Goal: Information Seeking & Learning: Learn about a topic

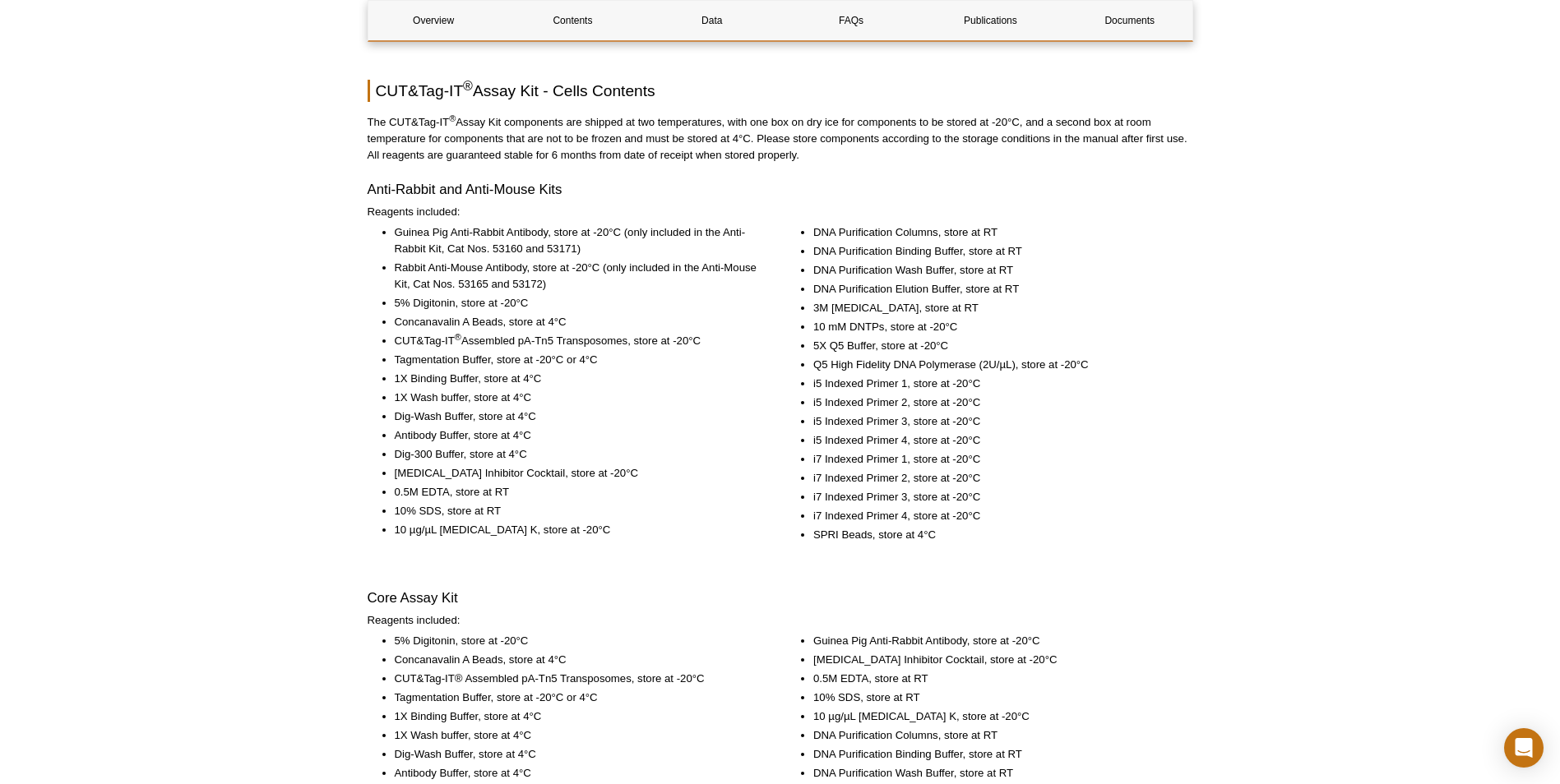
scroll to position [2179, 0]
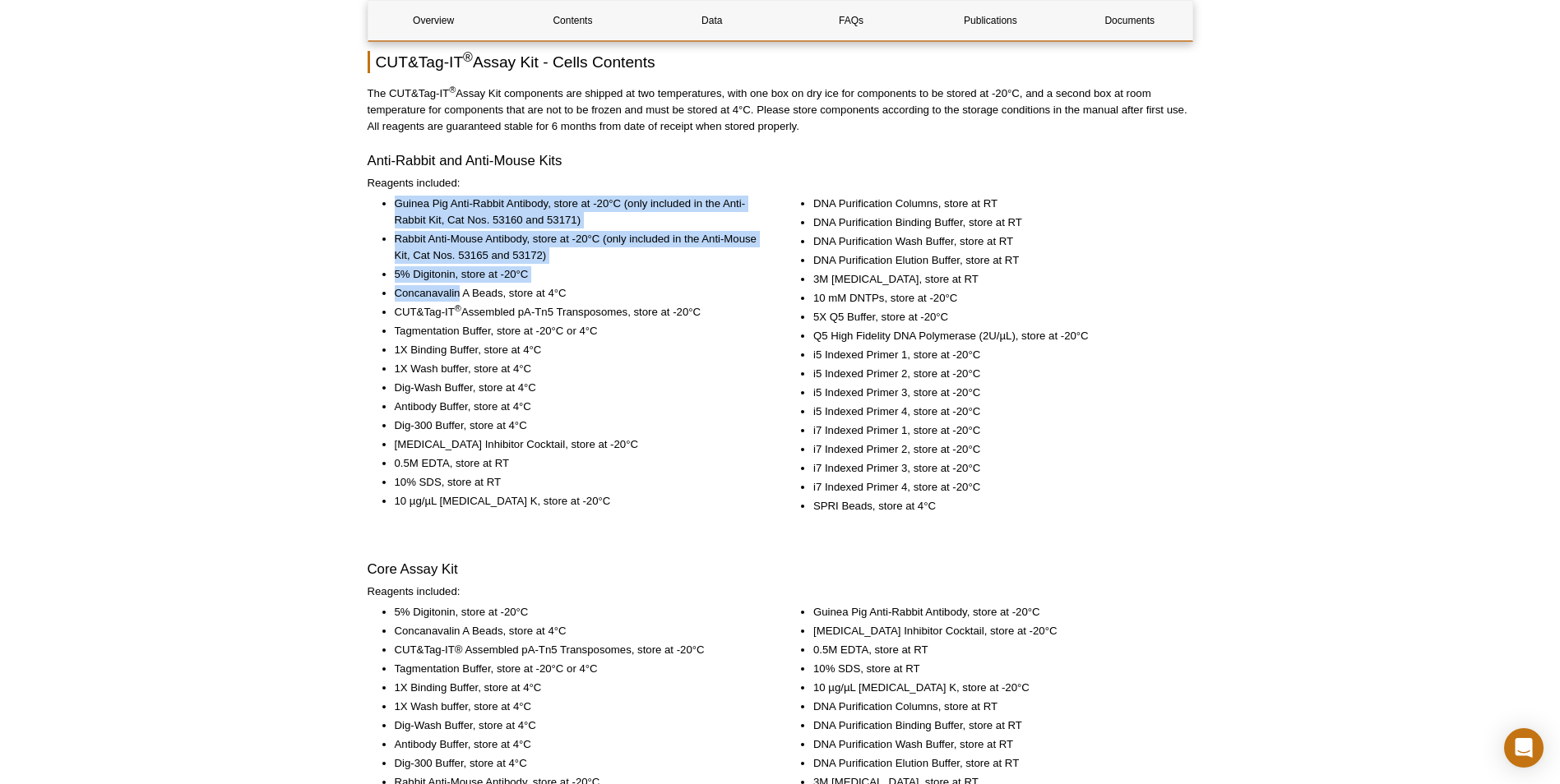
drag, startPoint x: 397, startPoint y: 210, endPoint x: 461, endPoint y: 289, distance: 101.7
click at [461, 289] on ul "Guinea Pig Anti-Rabbit Antibody, store at -20°C (only included in the Anti-Rabb…" at bounding box center [563, 352] width 391 height 314
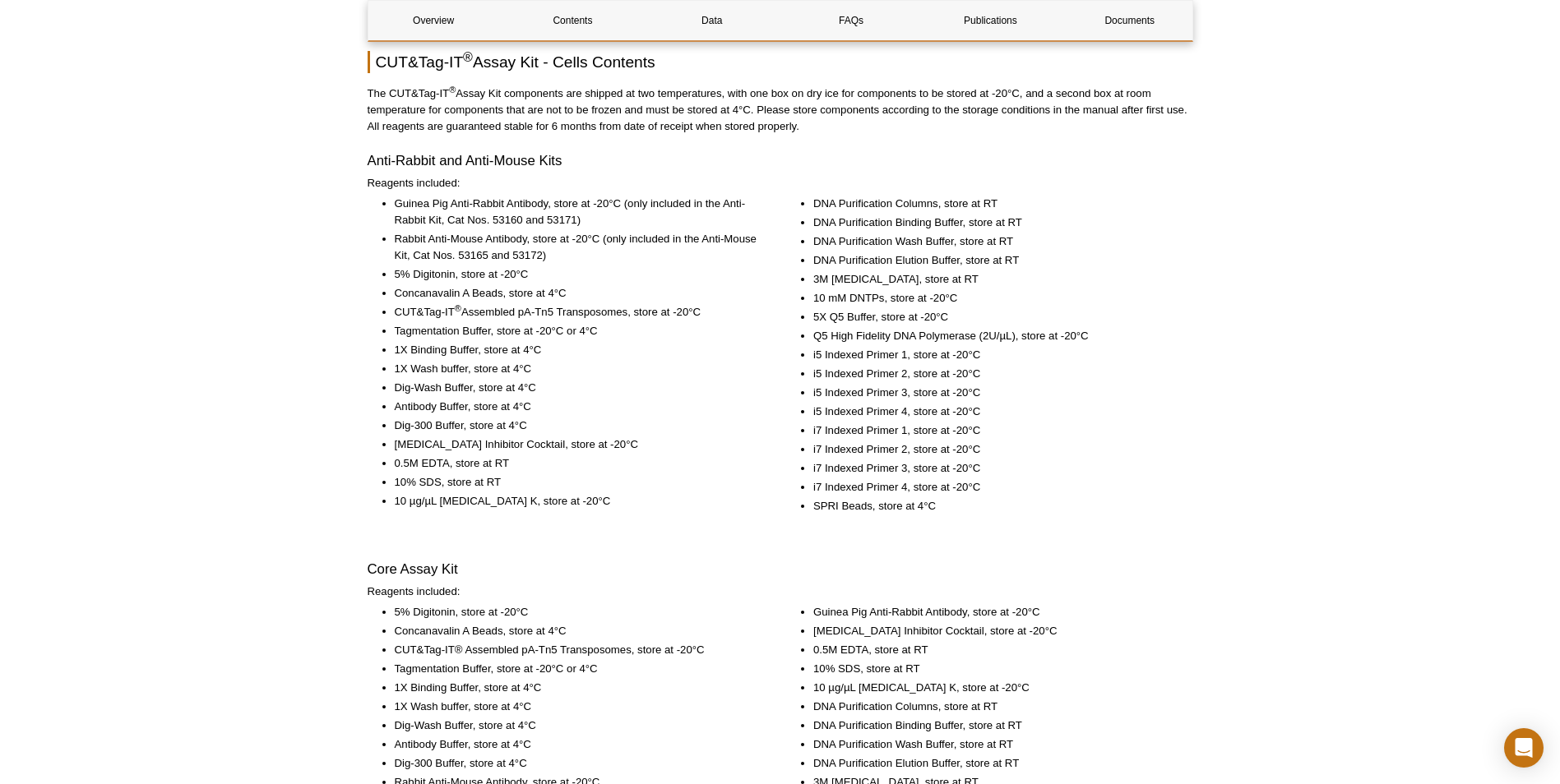
drag, startPoint x: 461, startPoint y: 289, endPoint x: 434, endPoint y: 324, distance: 44.2
click at [442, 323] on li "Tagmentation Buffer, store at -20°C or 4°C" at bounding box center [577, 331] width 363 height 16
drag, startPoint x: 393, startPoint y: 291, endPoint x: 645, endPoint y: 288, distance: 252.0
click at [645, 288] on ul "Guinea Pig Anti-Rabbit Antibody, store at -20°C (only included in the Anti-Rabb…" at bounding box center [563, 352] width 391 height 314
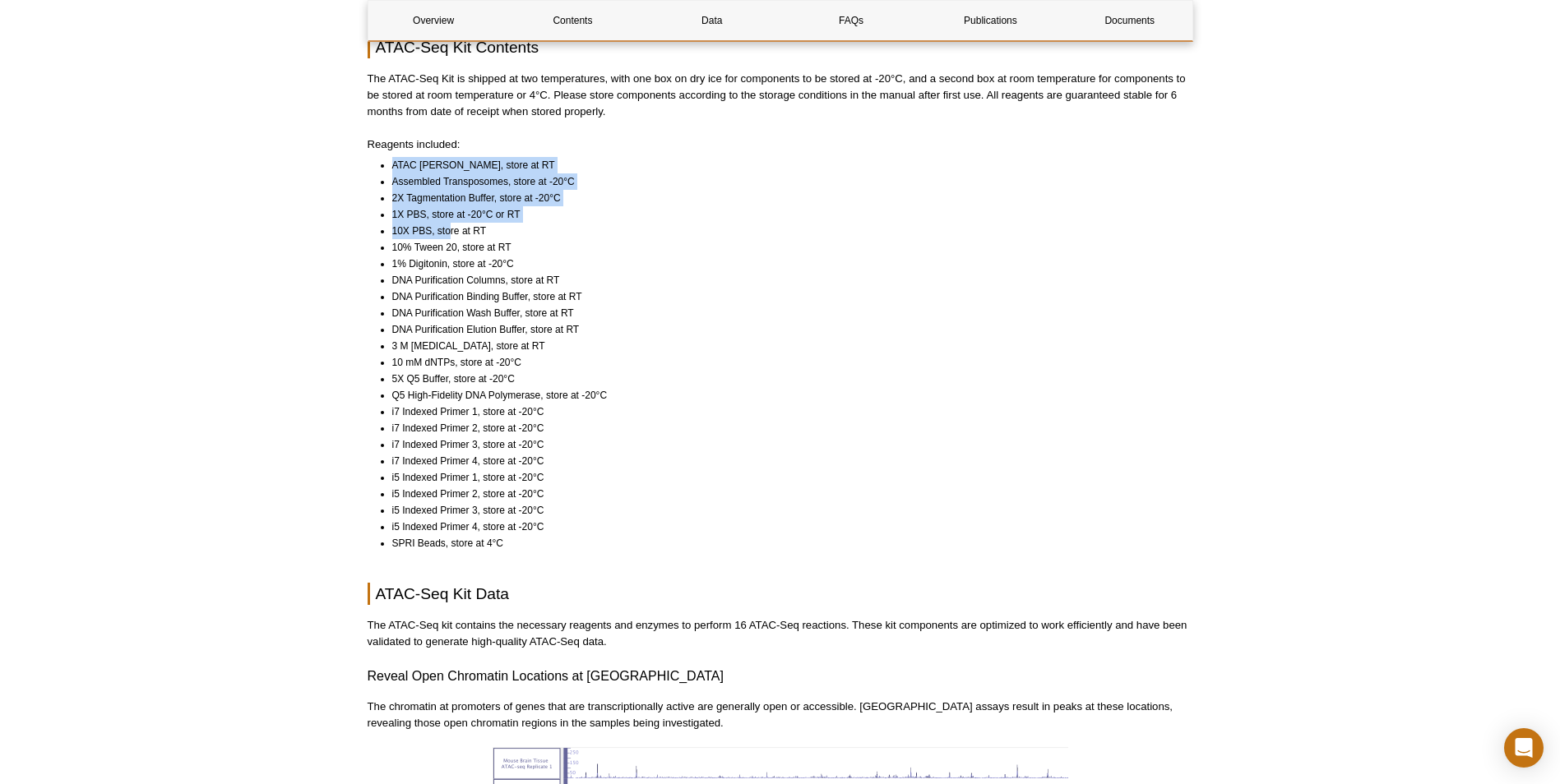
scroll to position [1183, 0]
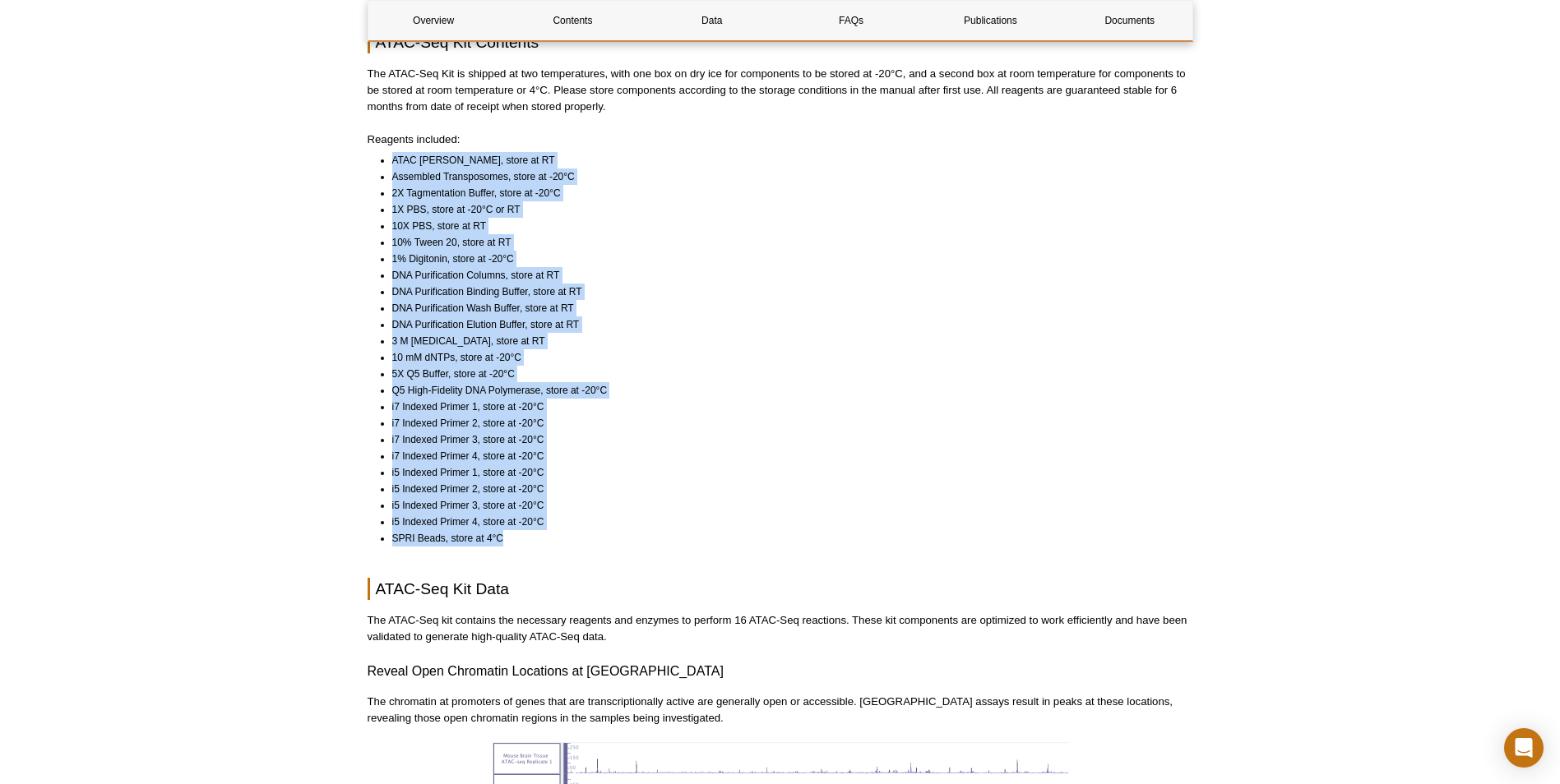
drag, startPoint x: 393, startPoint y: 138, endPoint x: 514, endPoint y: 526, distance: 406.4
click at [514, 526] on ul "ATAC Lysis Buffer, store at RT Assembled Transposomes, store at -20°C 2X Tagmen…" at bounding box center [773, 349] width 811 height 395
click at [514, 531] on li "SPRI Beads, store at 4°C" at bounding box center [785, 539] width 786 height 16
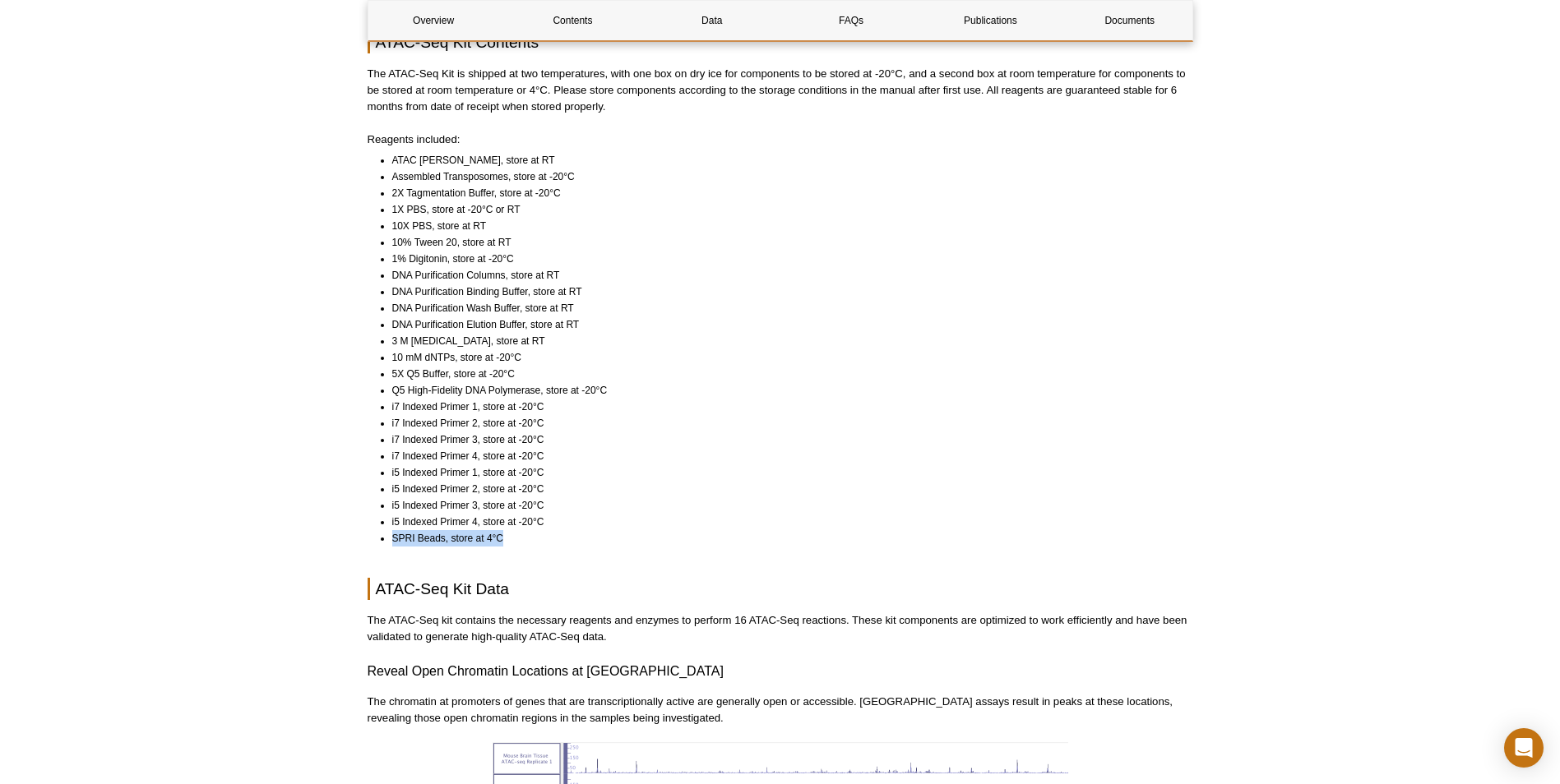
drag, startPoint x: 514, startPoint y: 526, endPoint x: 387, endPoint y: 519, distance: 127.2
click at [387, 519] on ul "ATAC Lysis Buffer, store at RT Assembled Transposomes, store at -20°C 2X Tagmen…" at bounding box center [773, 349] width 811 height 395
drag, startPoint x: 387, startPoint y: 519, endPoint x: 534, endPoint y: 629, distance: 183.6
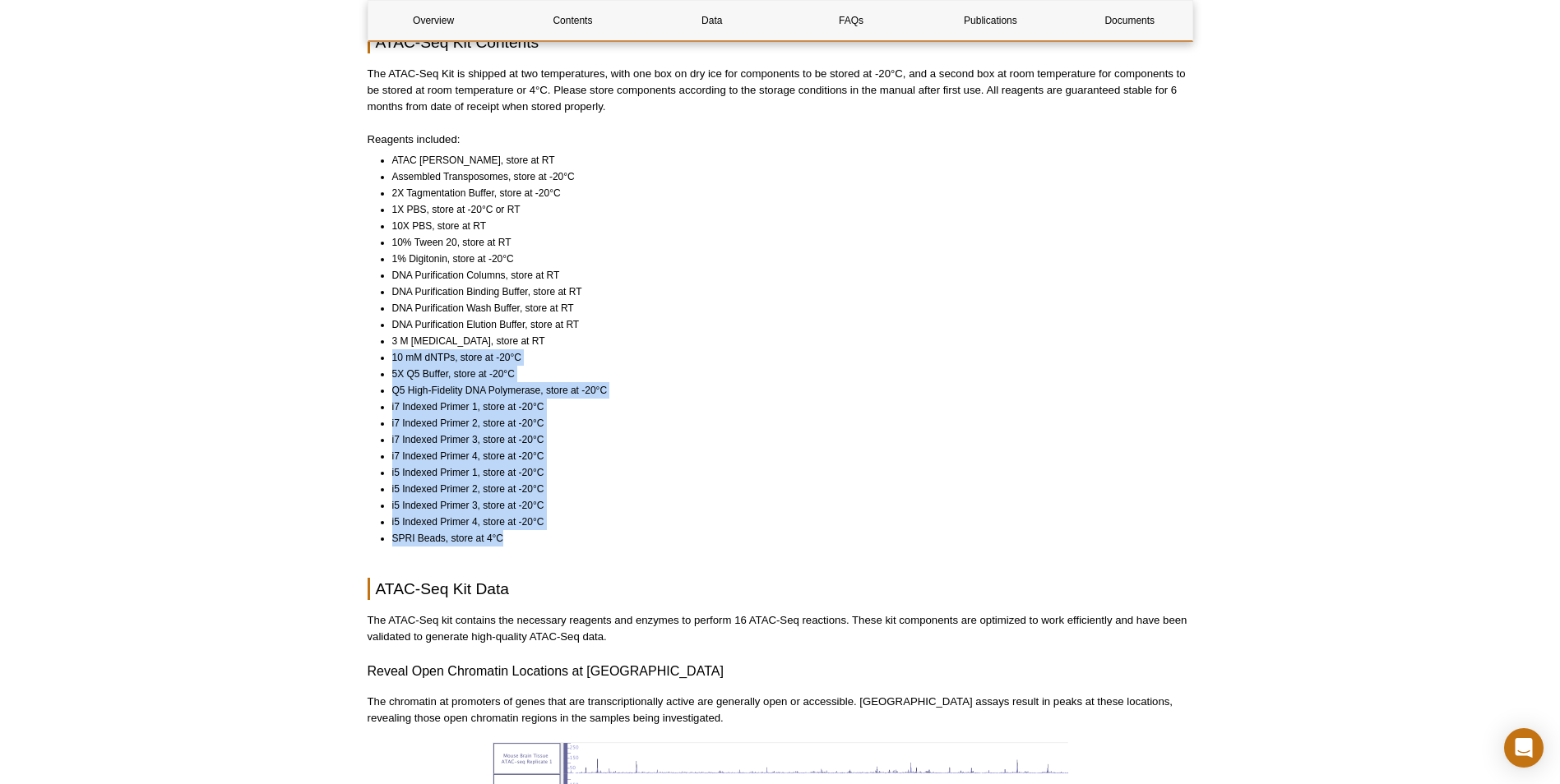
drag, startPoint x: 513, startPoint y: 529, endPoint x: 374, endPoint y: 348, distance: 228.2
click at [374, 348] on ul "ATAC Lysis Buffer, store at RT Assembled Transposomes, store at -20°C 2X Tagmen…" at bounding box center [773, 349] width 811 height 395
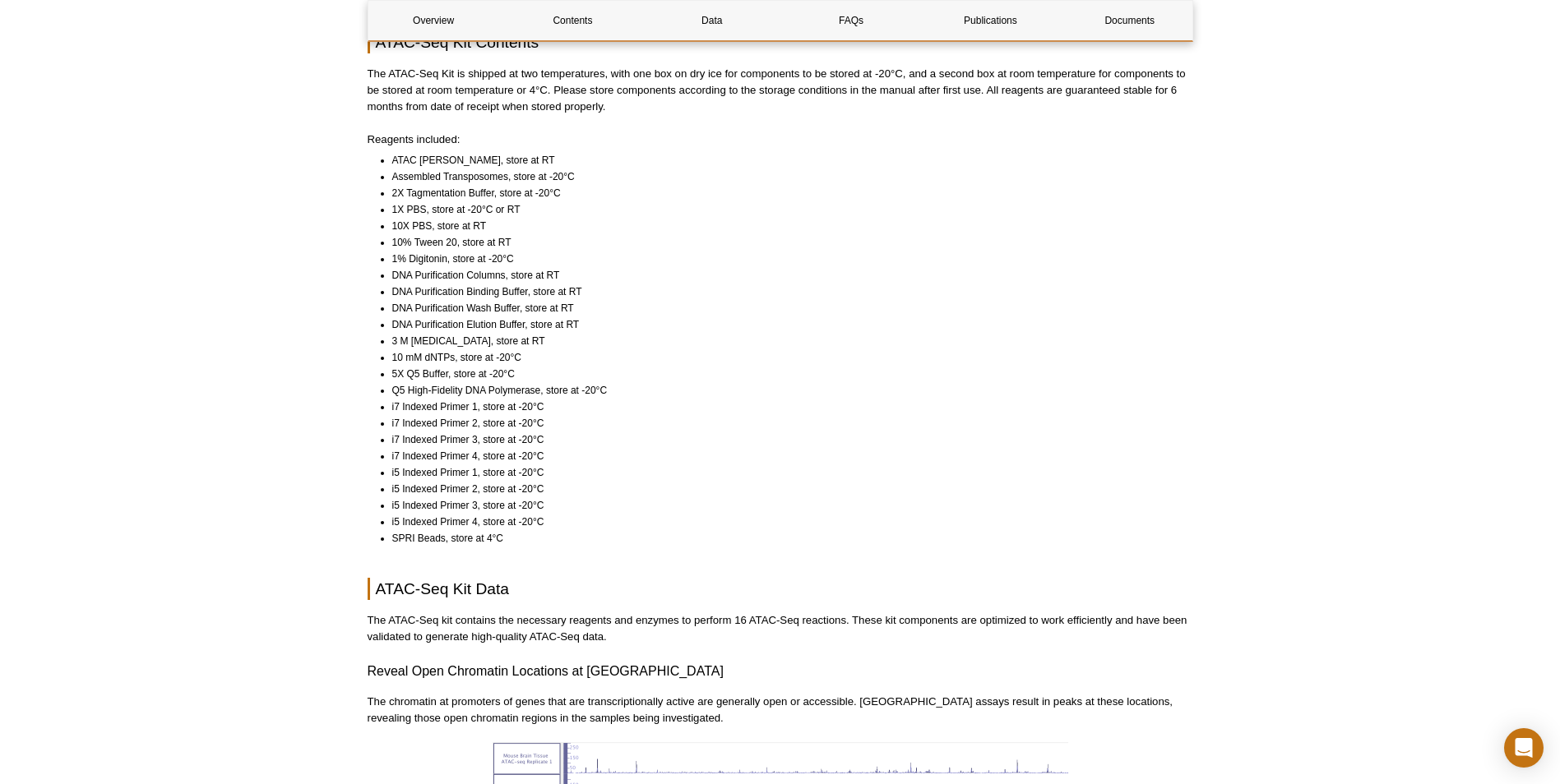
drag, startPoint x: 374, startPoint y: 348, endPoint x: 652, endPoint y: 557, distance: 347.8
